Goal: Information Seeking & Learning: Learn about a topic

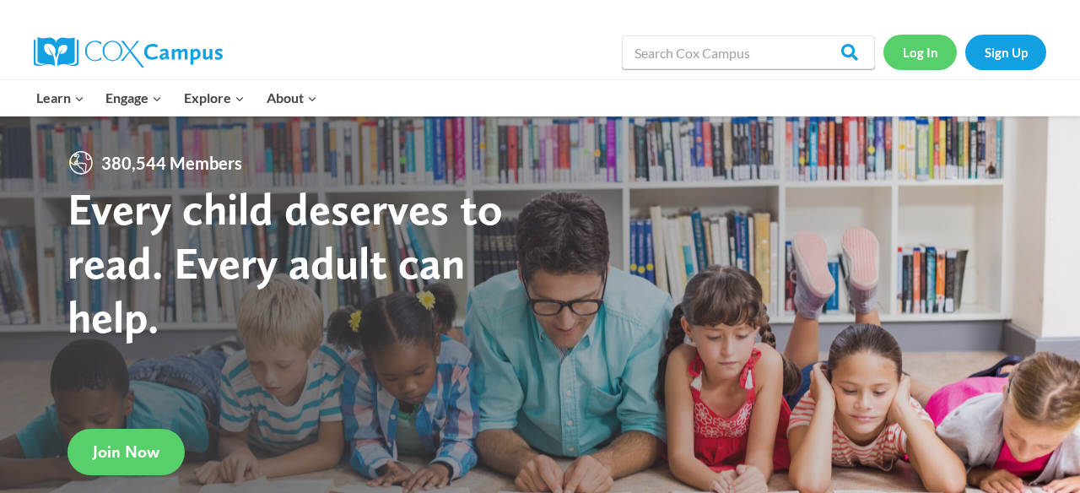
click at [923, 56] on link "Log In" at bounding box center [919, 52] width 73 height 35
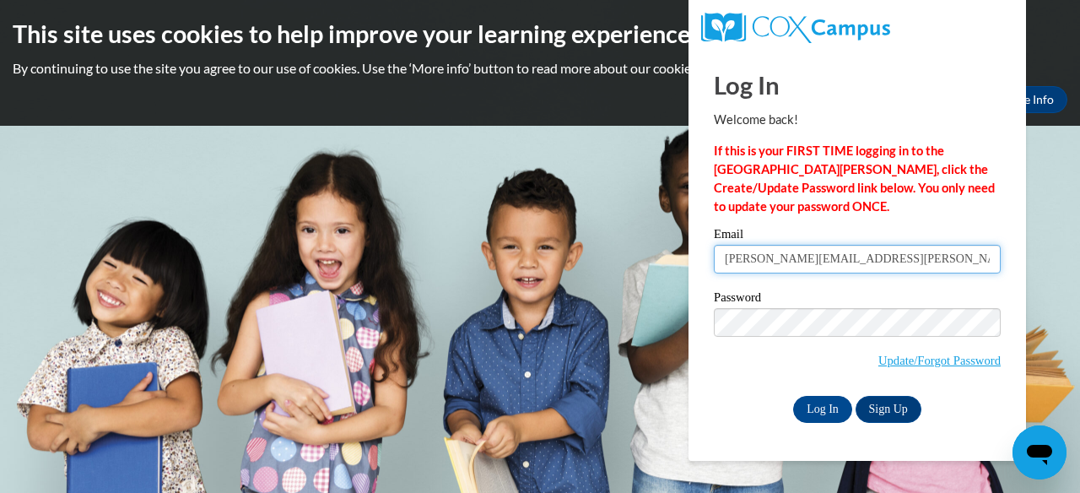
type input "[PERSON_NAME][EMAIL_ADDRESS][PERSON_NAME][DOMAIN_NAME]"
click at [964, 425] on div "Log In Welcome back! If this is your FIRST TIME logging in to the [GEOGRAPHIC_D…" at bounding box center [857, 256] width 363 height 410
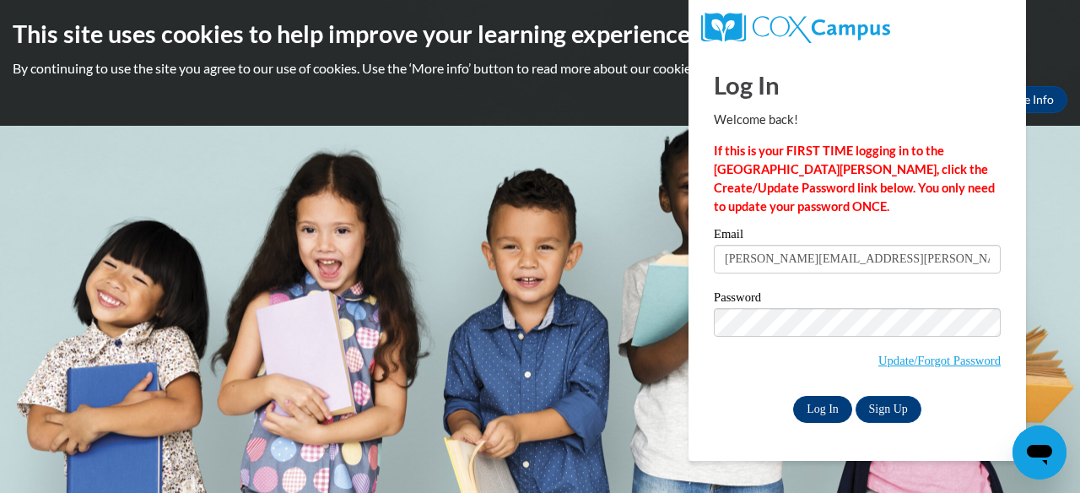
click at [822, 408] on input "Log In" at bounding box center [822, 409] width 59 height 27
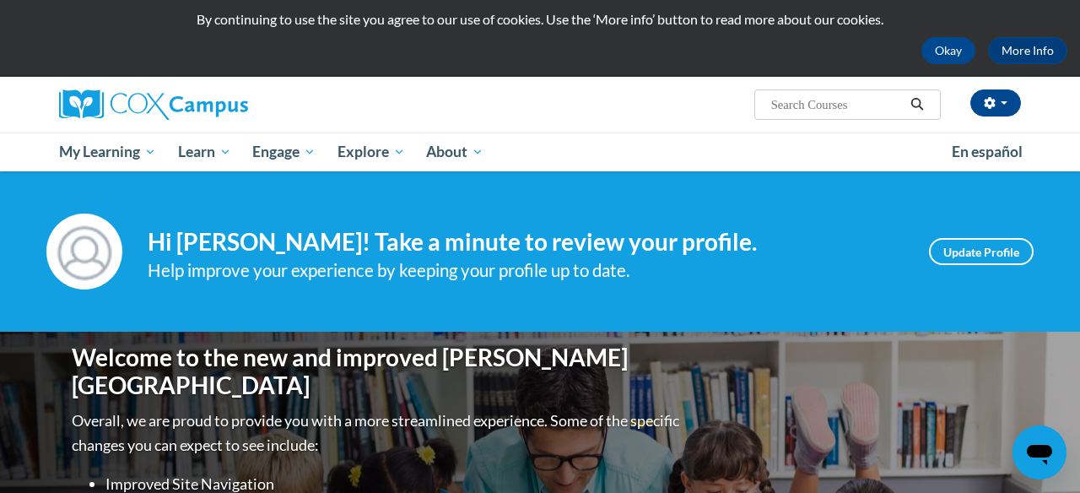
scroll to position [64, 0]
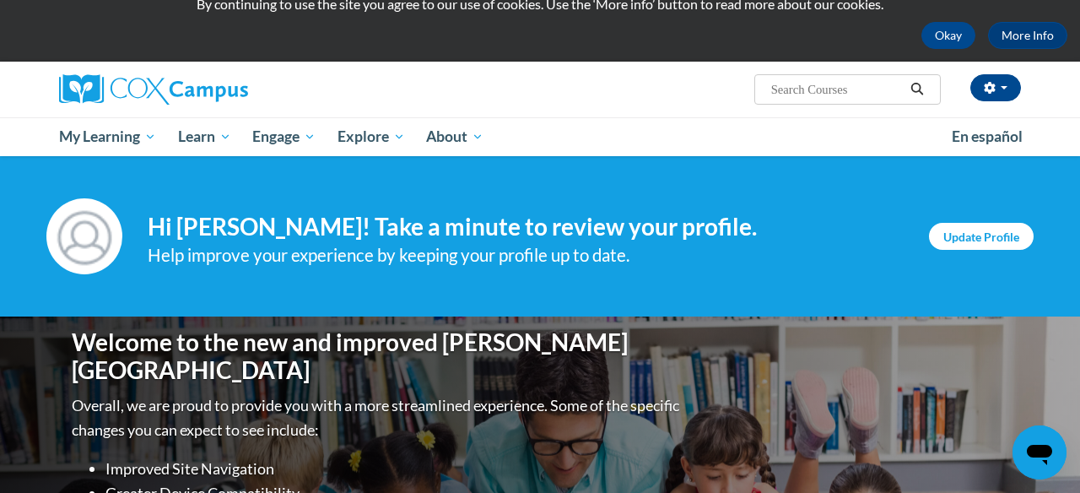
click at [987, 235] on link "Update Profile" at bounding box center [981, 236] width 105 height 27
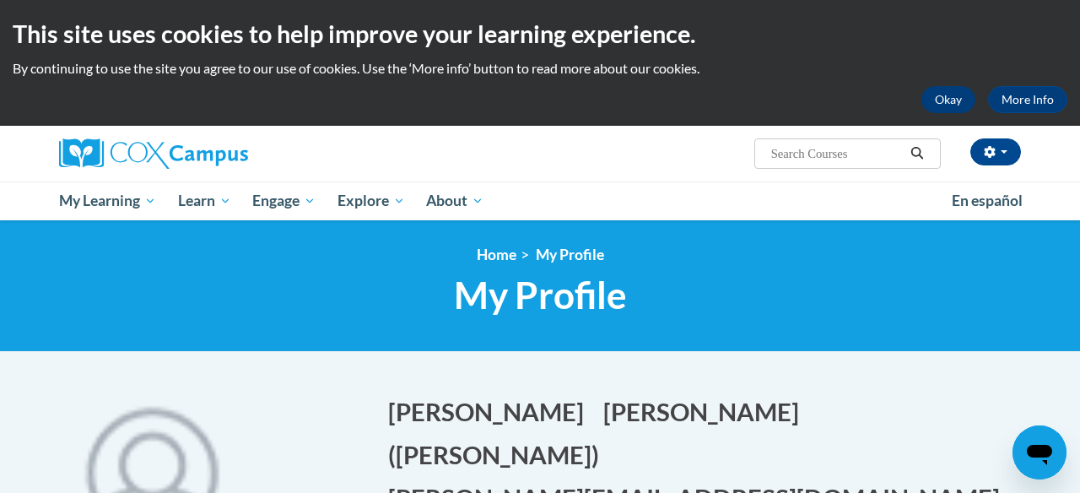
click at [951, 101] on button "Okay" at bounding box center [948, 99] width 54 height 27
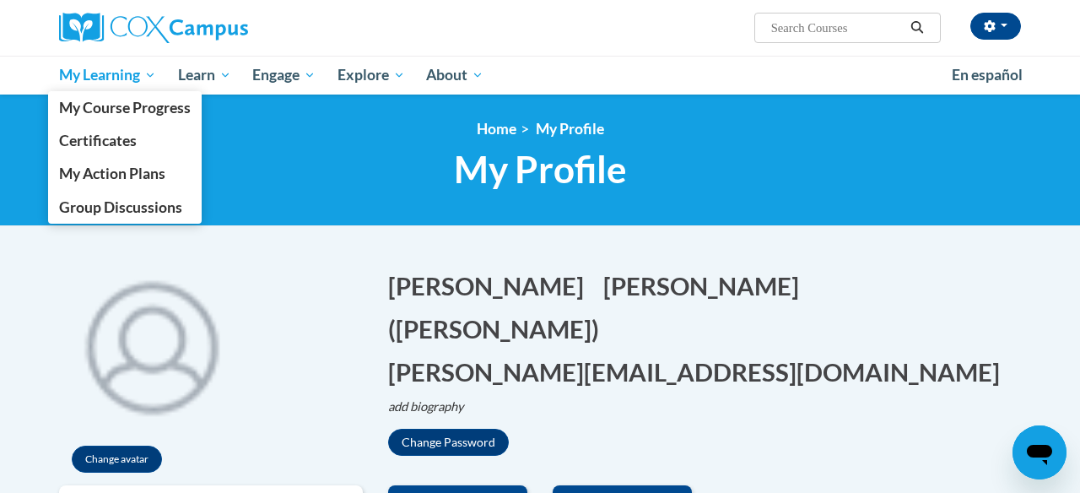
click at [84, 74] on span "My Learning" at bounding box center [107, 75] width 97 height 20
click at [89, 109] on span "My Course Progress" at bounding box center [125, 108] width 132 height 18
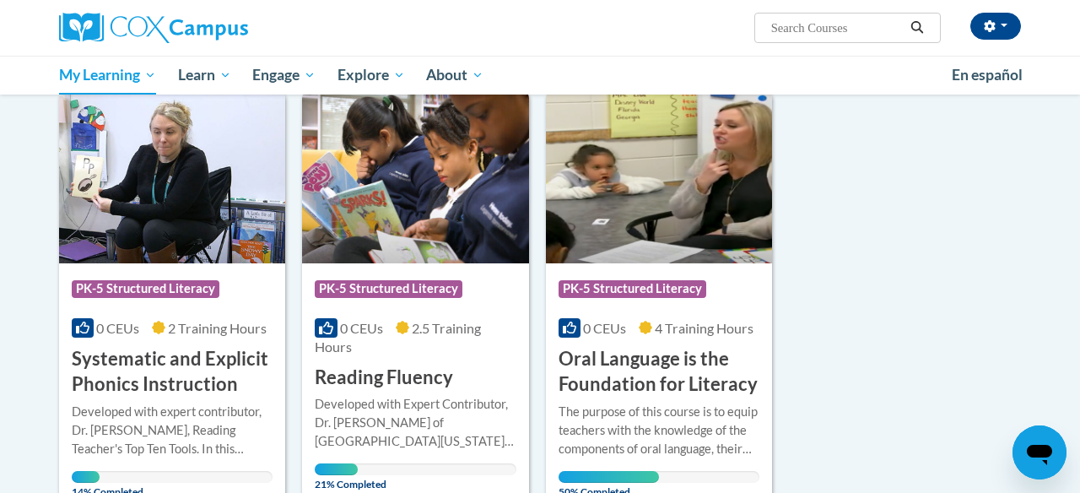
scroll to position [1136, 0]
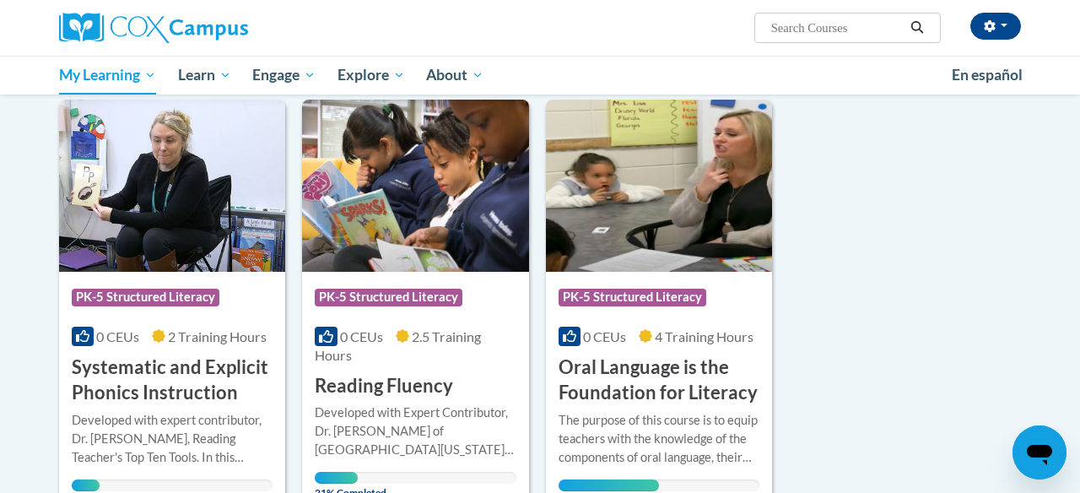
click at [609, 155] on img at bounding box center [659, 186] width 226 height 172
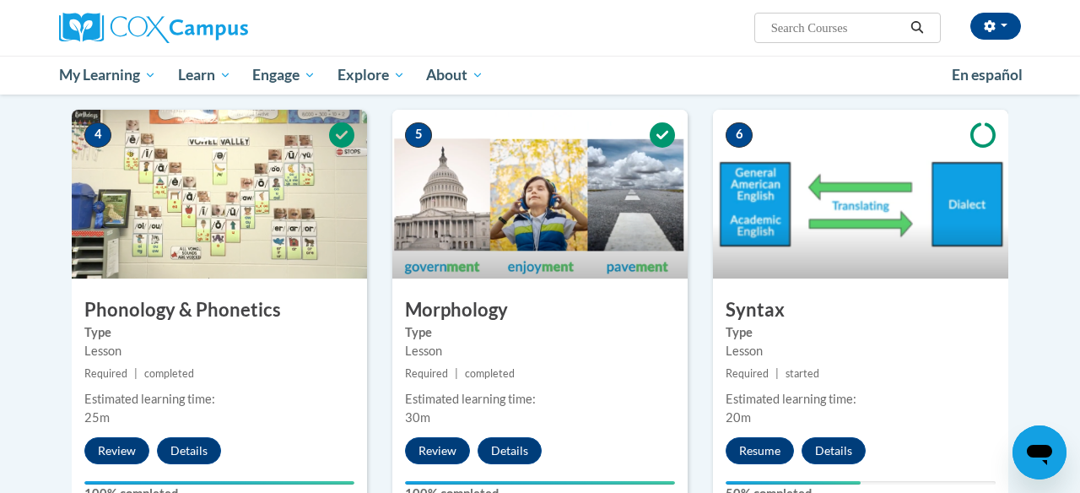
scroll to position [863, 0]
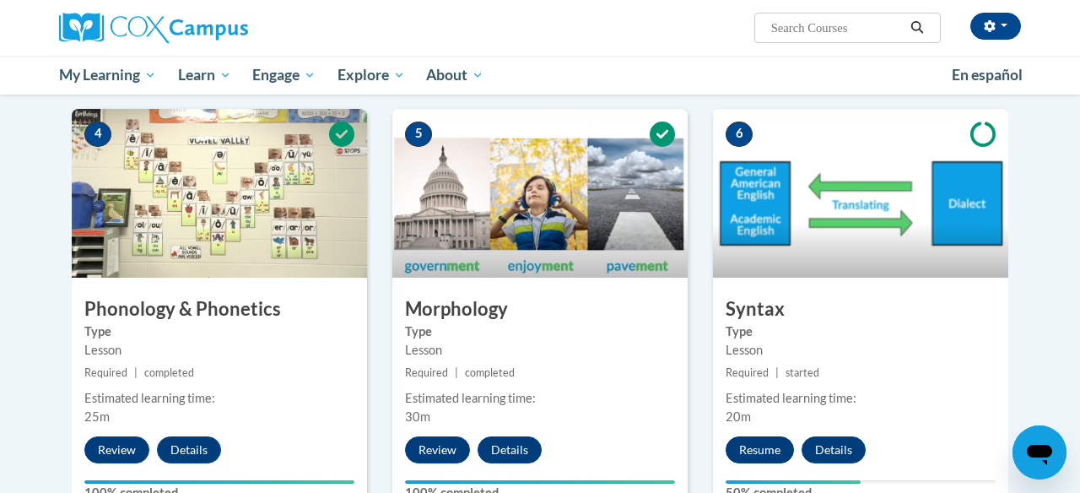
click at [755, 441] on button "Resume" at bounding box center [759, 449] width 68 height 27
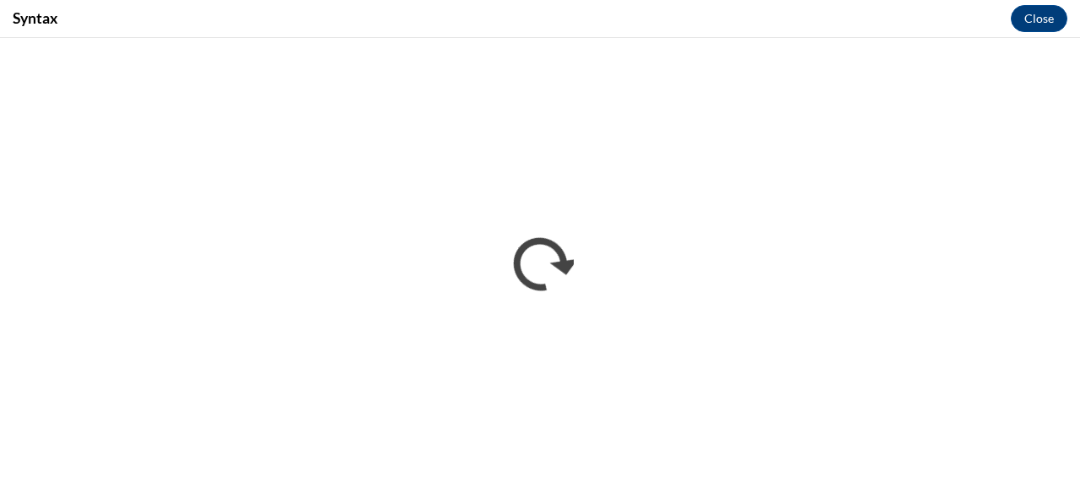
scroll to position [0, 0]
click at [1043, 24] on button "Close" at bounding box center [1038, 18] width 57 height 27
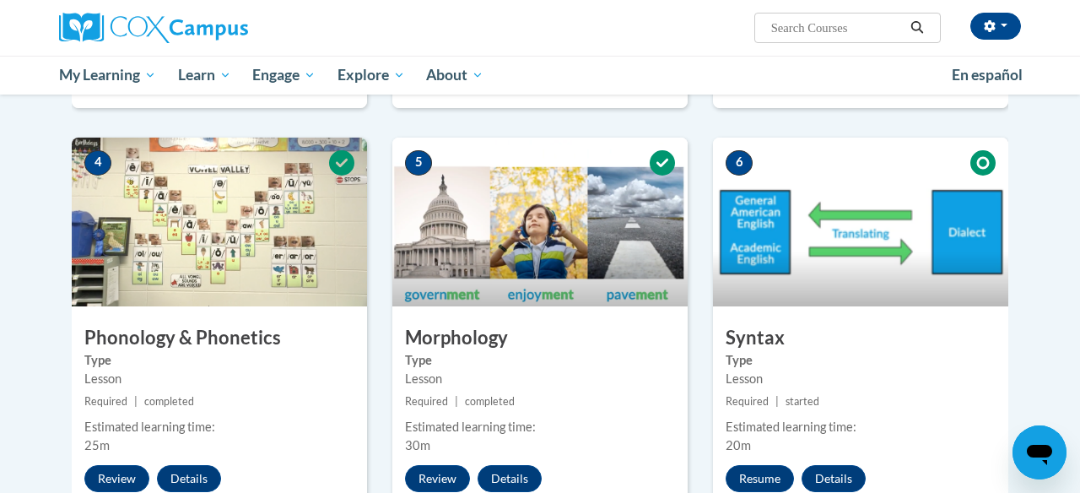
scroll to position [834, 0]
click at [896, 362] on label "Type" at bounding box center [860, 360] width 270 height 19
click at [747, 478] on button "Resume" at bounding box center [759, 478] width 68 height 27
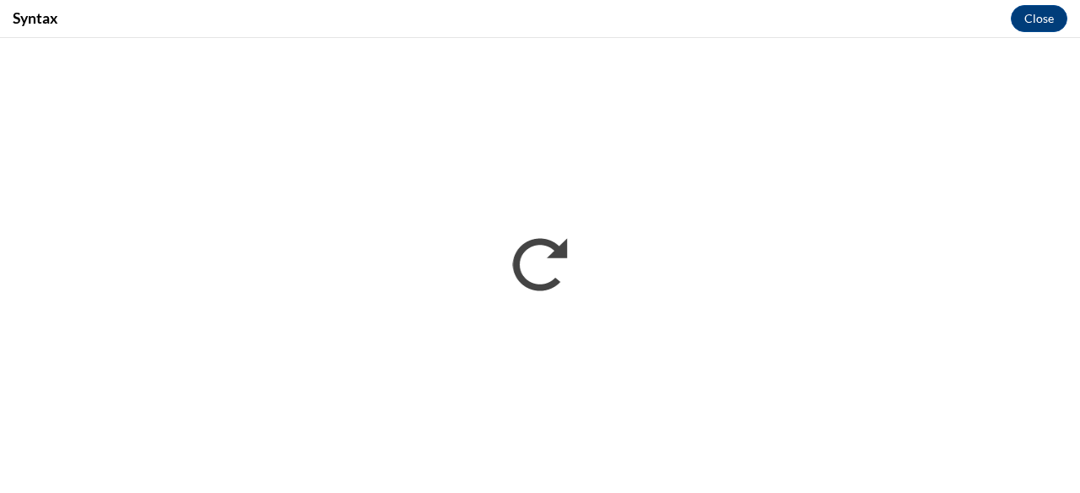
scroll to position [0, 0]
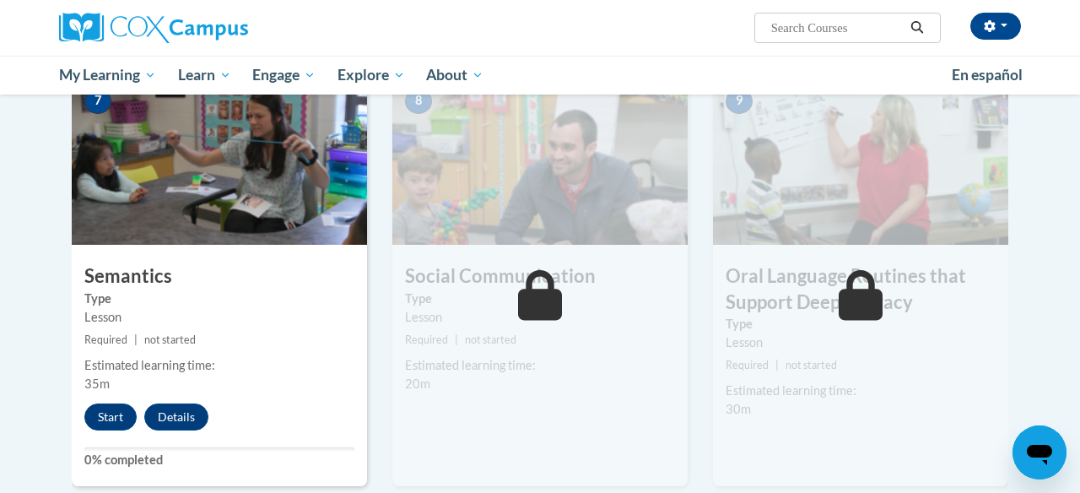
scroll to position [1338, 0]
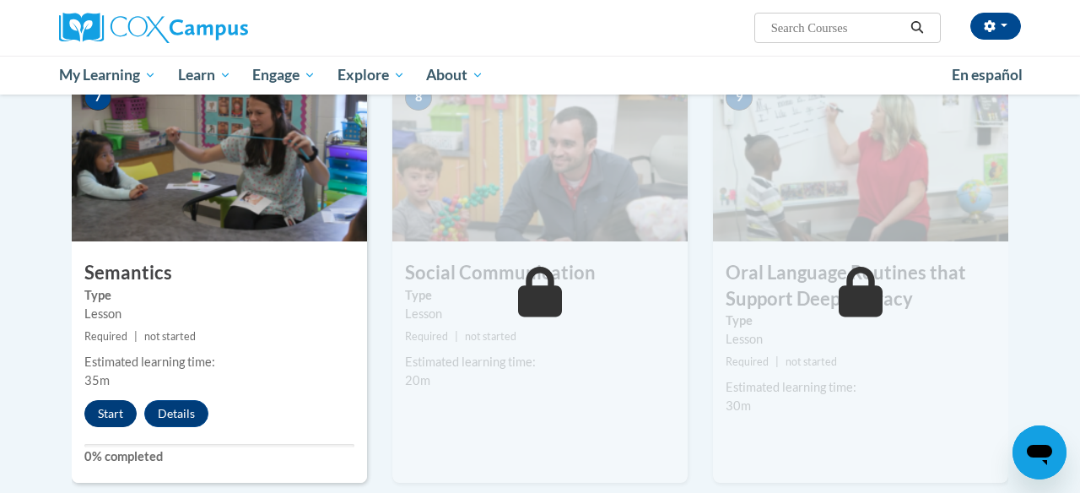
click at [100, 408] on button "Start" at bounding box center [110, 413] width 52 height 27
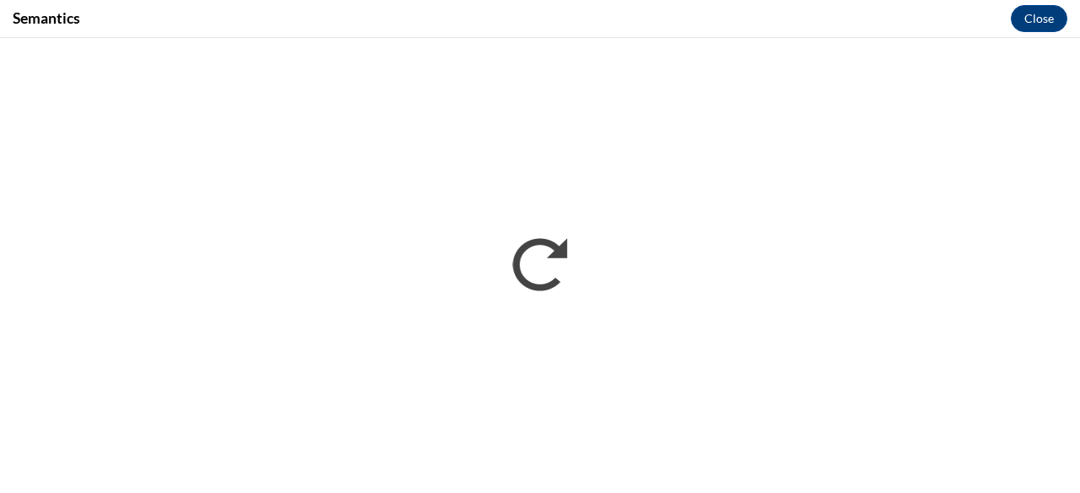
scroll to position [0, 0]
drag, startPoint x: 826, startPoint y: 18, endPoint x: 825, endPoint y: 34, distance: 16.0
click at [825, 34] on div "Semantics Close" at bounding box center [540, 19] width 1080 height 38
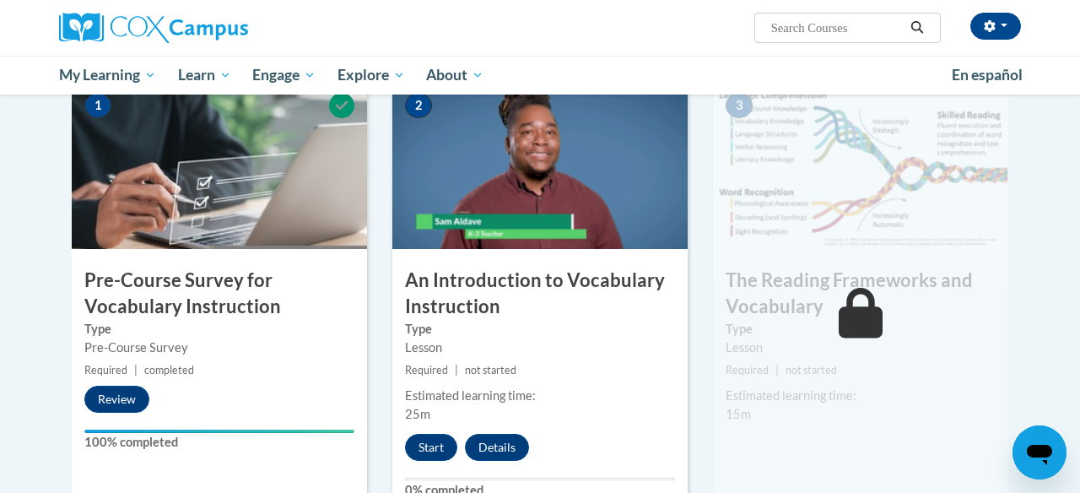
scroll to position [372, 0]
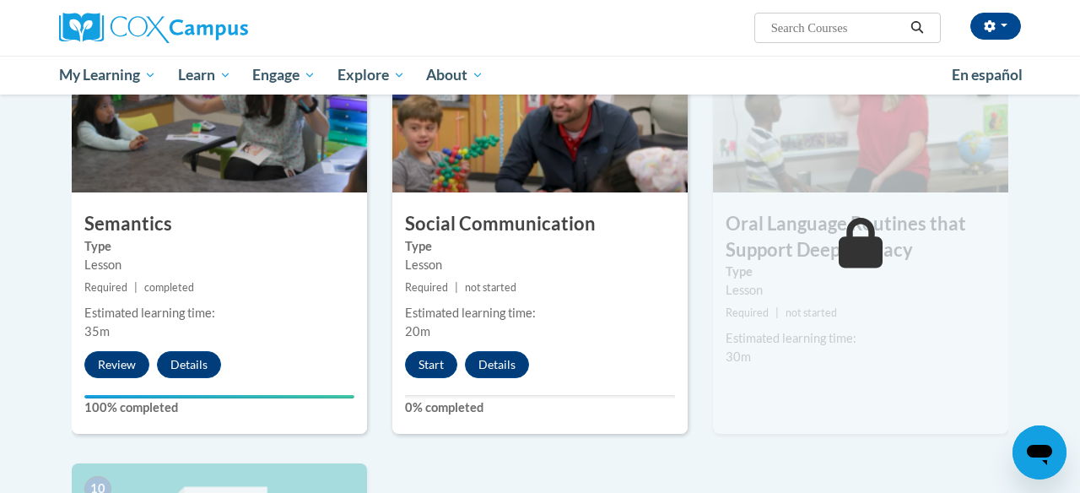
scroll to position [1392, 0]
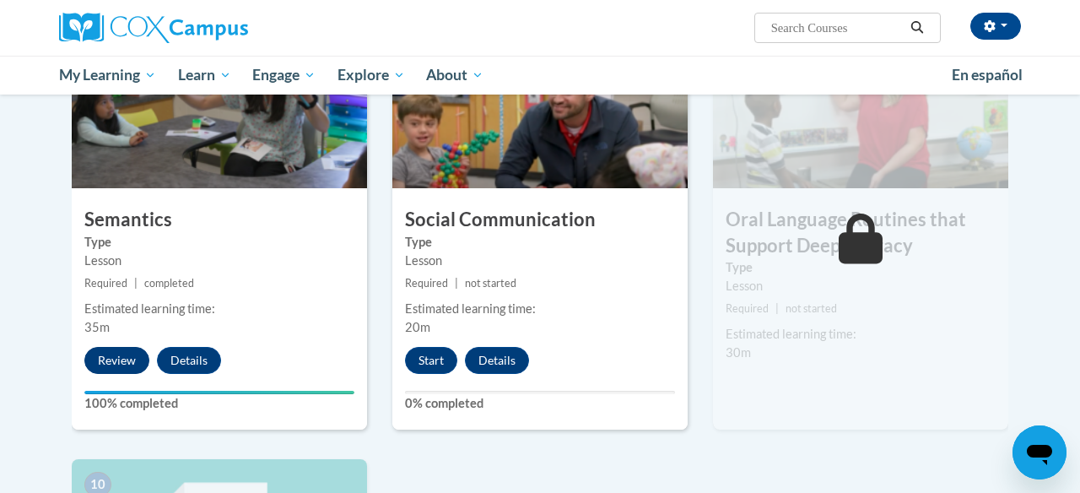
click at [117, 353] on button "Review" at bounding box center [116, 360] width 65 height 27
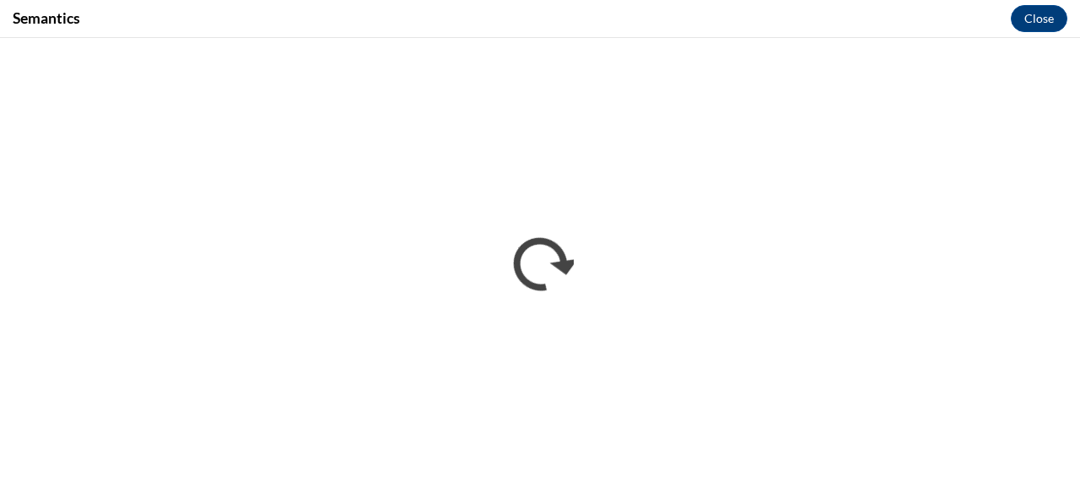
scroll to position [0, 0]
click at [1037, 17] on button "Close" at bounding box center [1038, 18] width 57 height 27
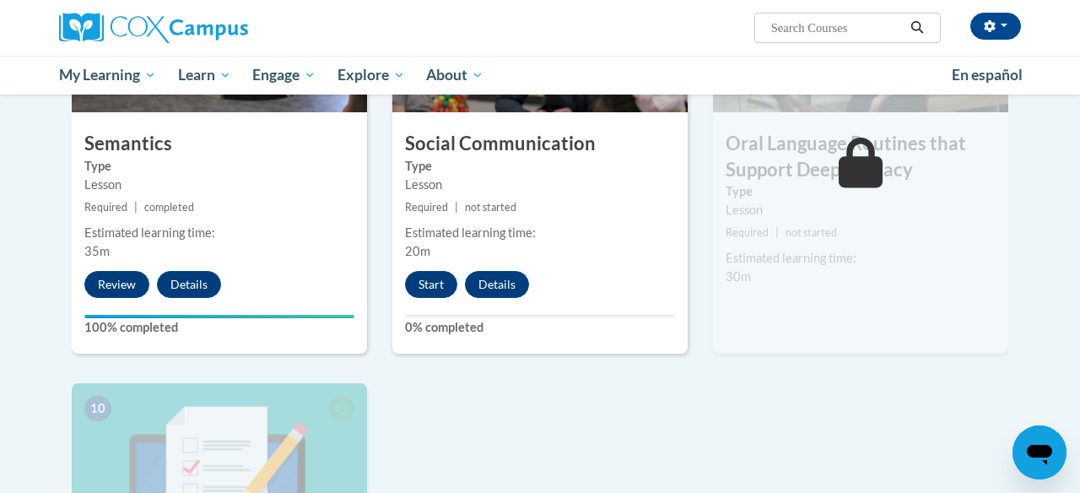
scroll to position [1459, 0]
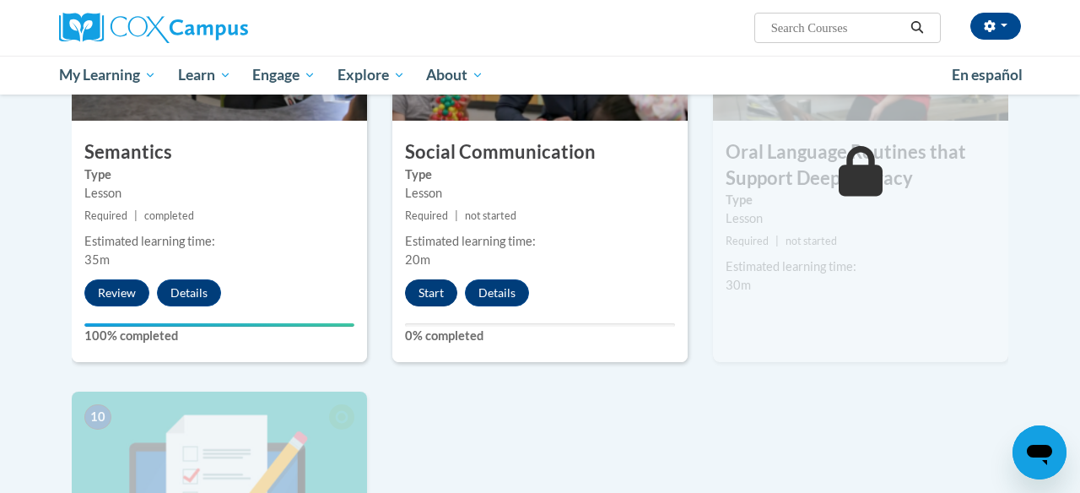
click at [432, 290] on button "Start" at bounding box center [431, 292] width 52 height 27
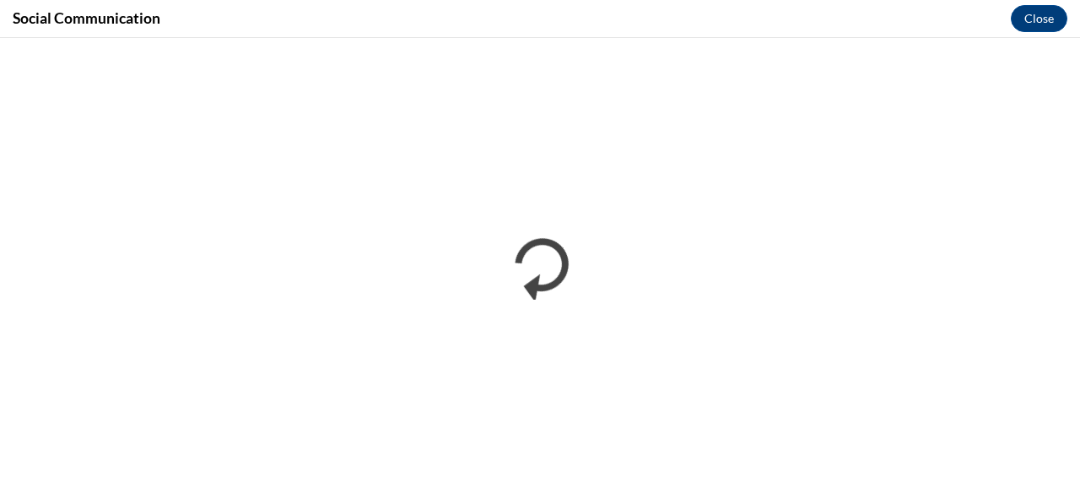
scroll to position [0, 0]
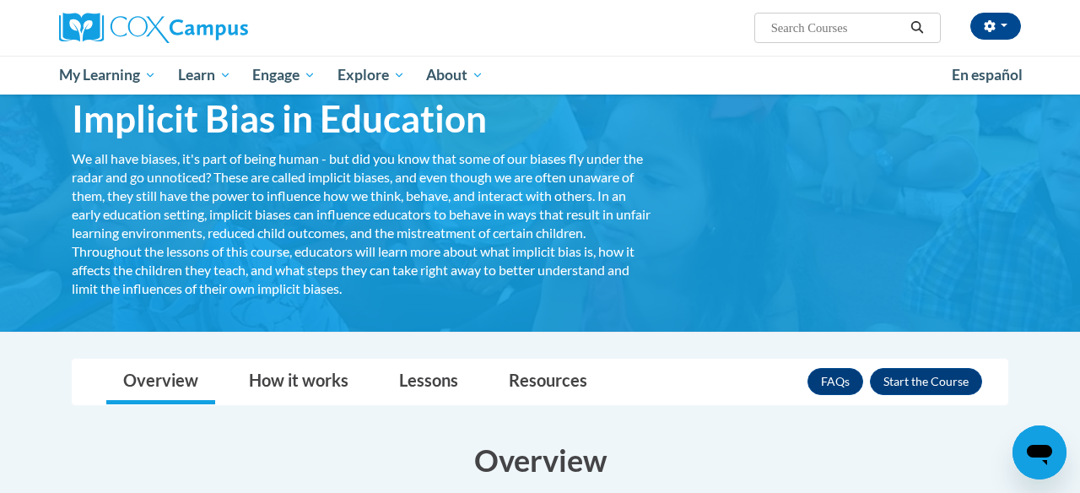
scroll to position [75, 0]
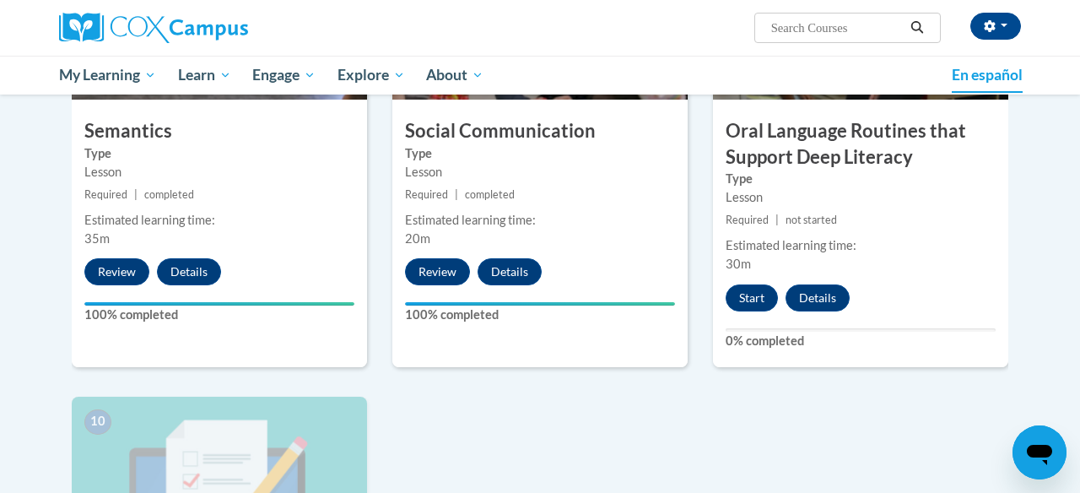
scroll to position [1481, 0]
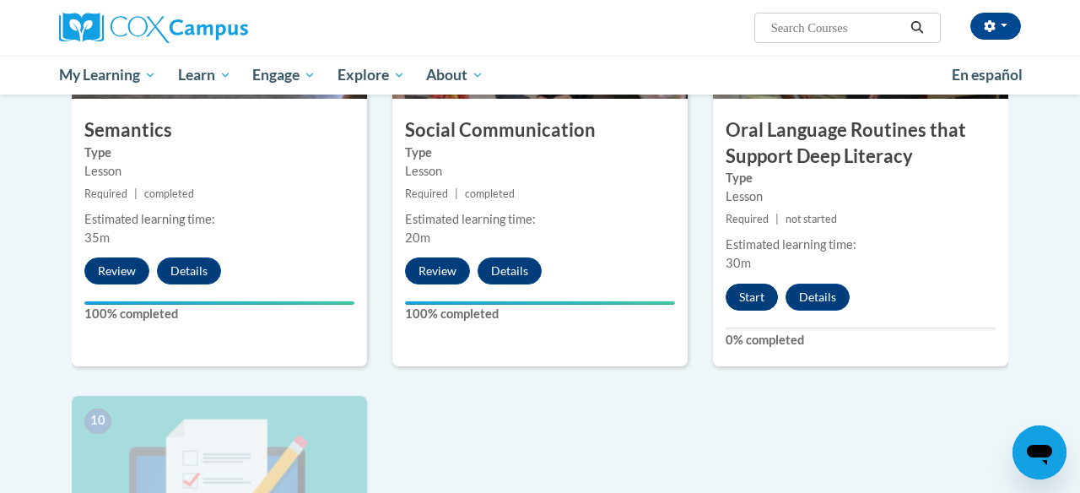
click at [746, 295] on button "Start" at bounding box center [751, 296] width 52 height 27
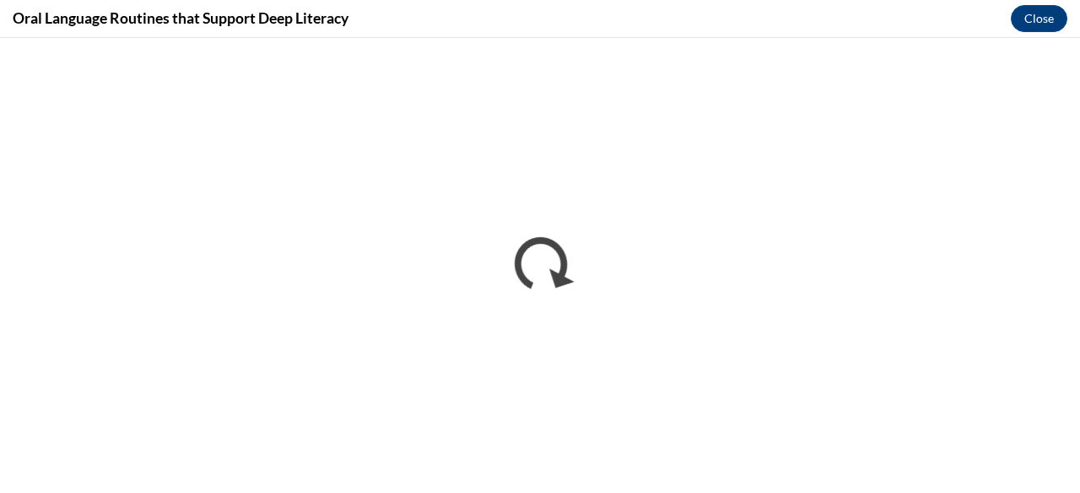
scroll to position [0, 0]
